Goal: Transaction & Acquisition: Purchase product/service

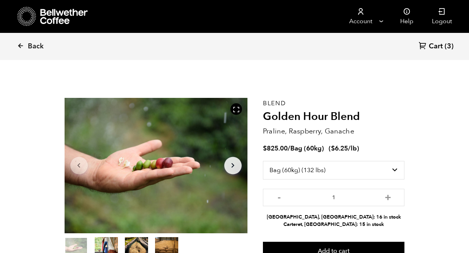
select select "bag-3"
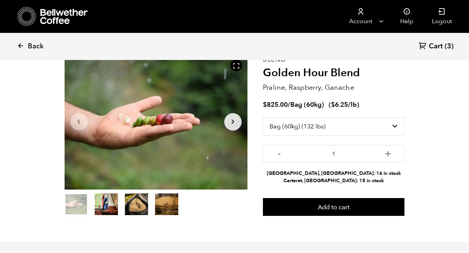
scroll to position [336, 331]
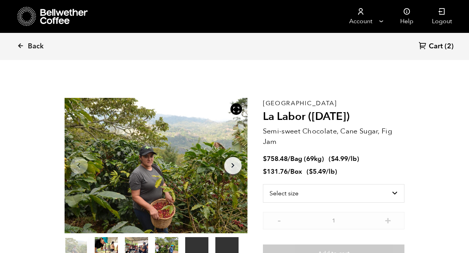
scroll to position [336, 331]
select select "box"
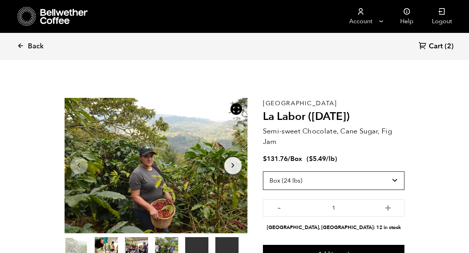
scroll to position [33, 0]
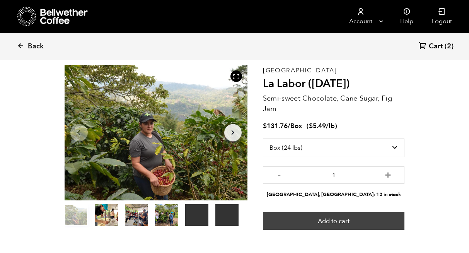
click at [339, 222] on button "Add to cart" at bounding box center [334, 221] width 142 height 18
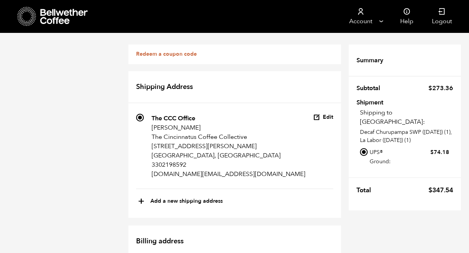
click at [390, 171] on label "UPS 2nd Day Air®: $ 265.26" at bounding box center [409, 180] width 79 height 19
click at [368, 172] on input "UPS 2nd Day Air®: $ 265.26" at bounding box center [364, 176] width 8 height 8
radio input "true"
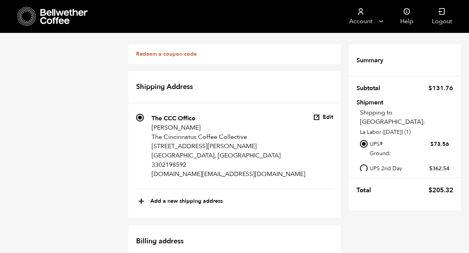
click at [386, 163] on label "UPS 2nd Day Air®: $ 362.54" at bounding box center [409, 172] width 79 height 19
click at [368, 164] on input "UPS 2nd Day Air®: $ 362.54" at bounding box center [364, 168] width 8 height 8
radio input "true"
click at [379, 139] on label "UPS® Ground: $ 73.56" at bounding box center [409, 148] width 79 height 19
click at [368, 140] on input "UPS® Ground: $ 73.56" at bounding box center [364, 144] width 8 height 8
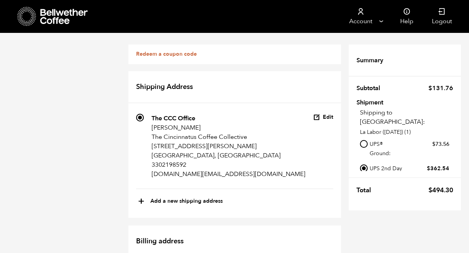
radio input "true"
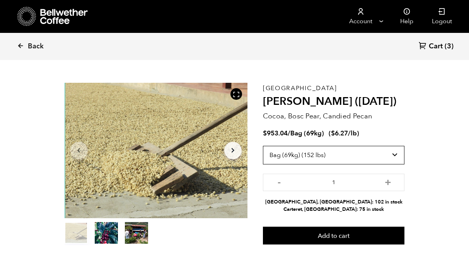
scroll to position [19, 0]
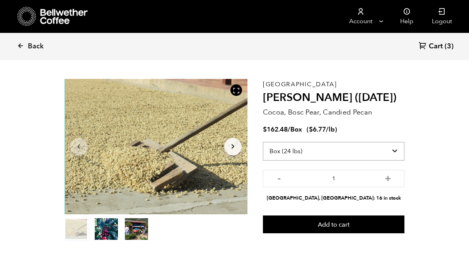
select select "bag-2"
